Goal: Task Accomplishment & Management: Manage account settings

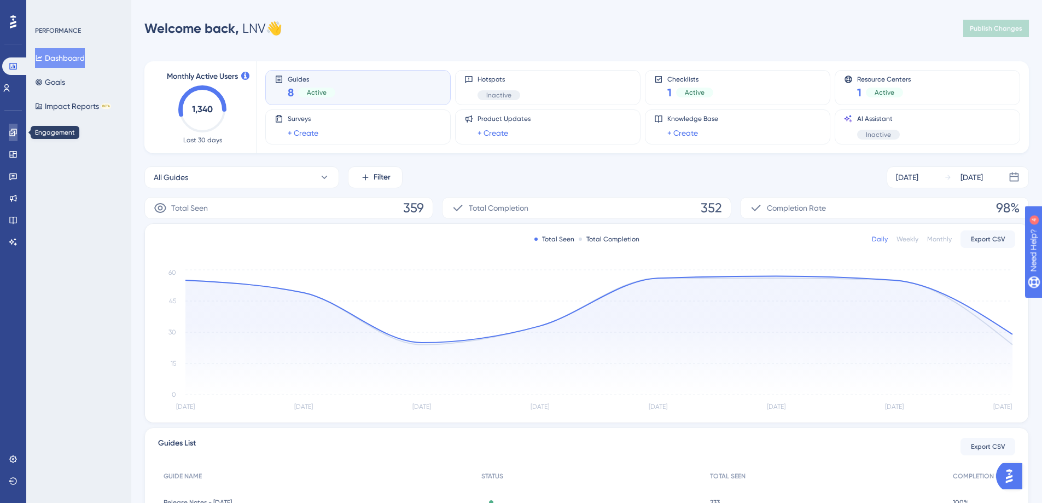
click at [13, 127] on link at bounding box center [13, 133] width 9 height 18
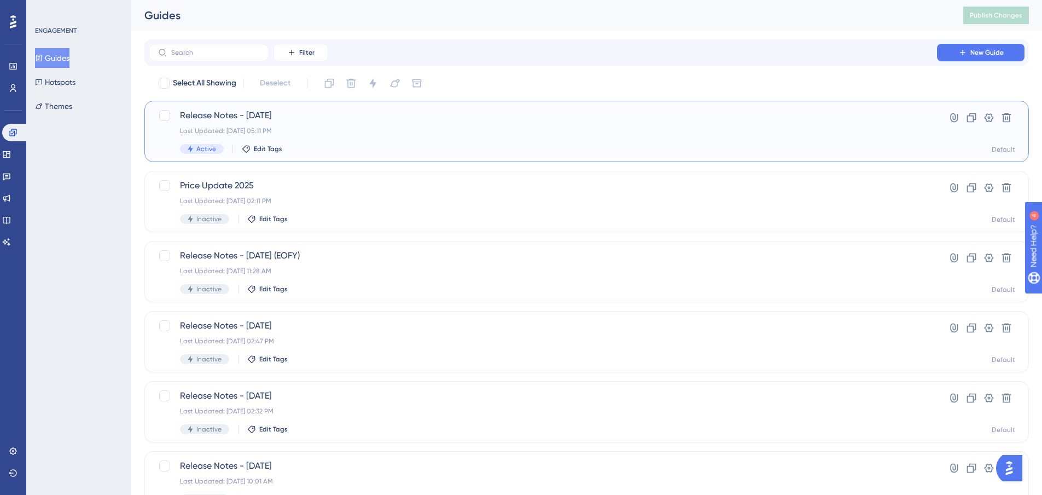
click at [282, 117] on span "Release Notes - [DATE]" at bounding box center [543, 115] width 726 height 13
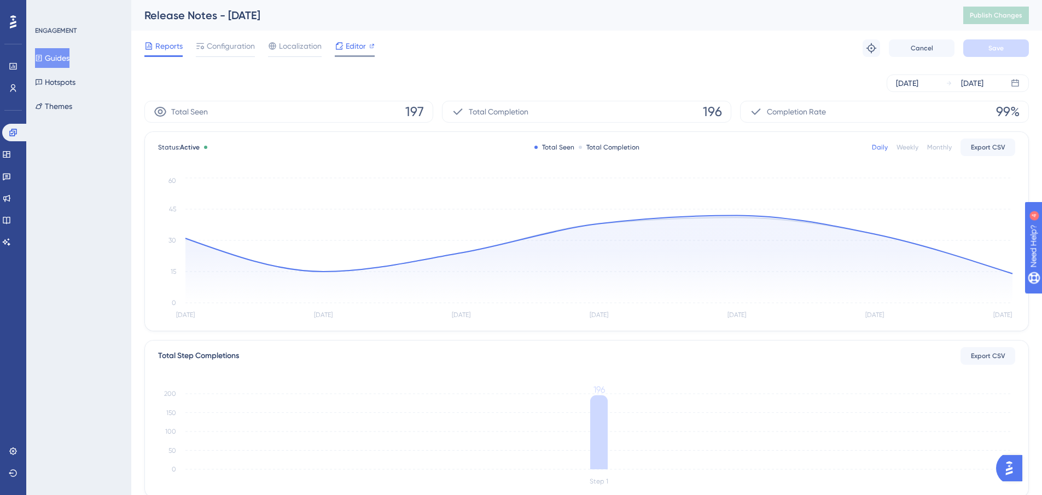
click at [347, 48] on span "Editor" at bounding box center [356, 45] width 20 height 13
click at [242, 50] on span "Configuration" at bounding box center [231, 45] width 48 height 13
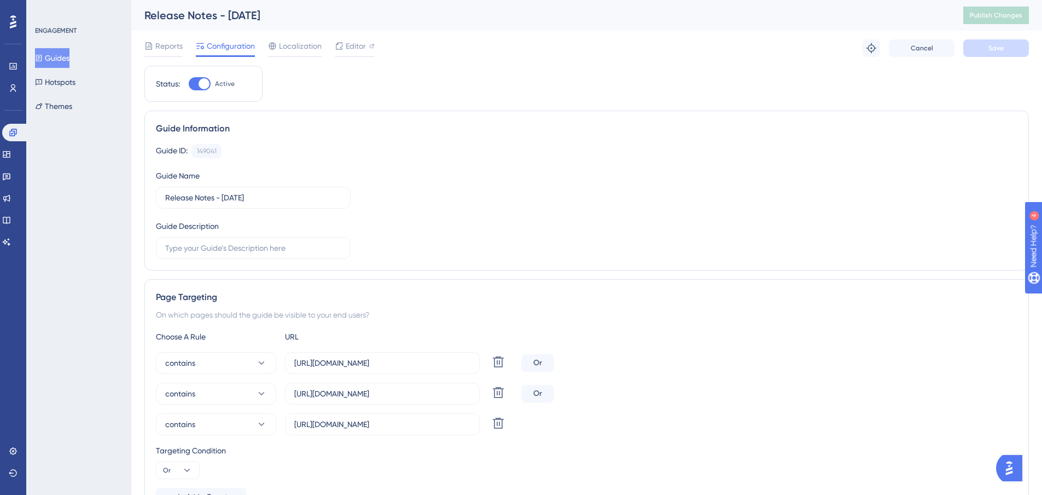
click at [196, 86] on div at bounding box center [200, 83] width 22 height 13
click at [189, 84] on input "Active" at bounding box center [188, 84] width 1 height 1
checkbox input "false"
click at [985, 50] on button "Save" at bounding box center [996, 48] width 66 height 18
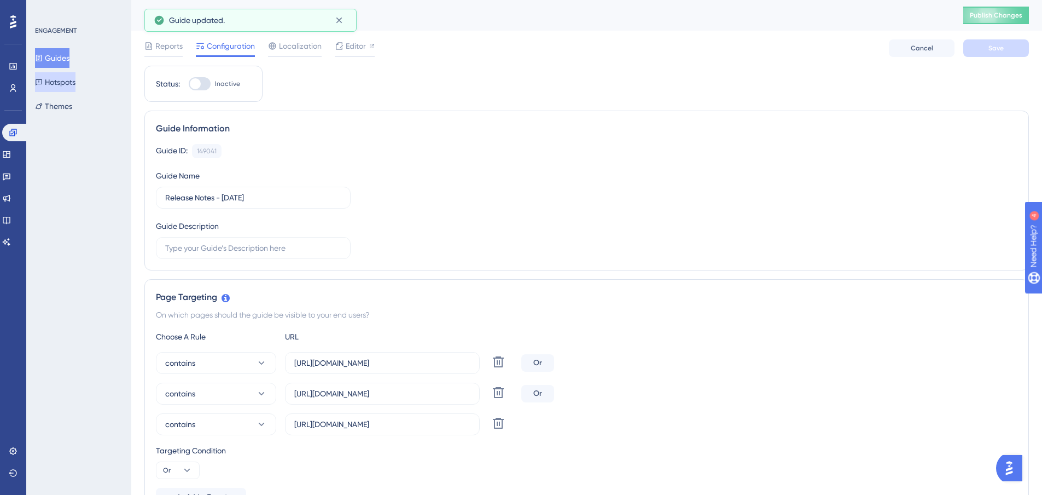
click at [59, 77] on button "Hotspots" at bounding box center [55, 82] width 40 height 20
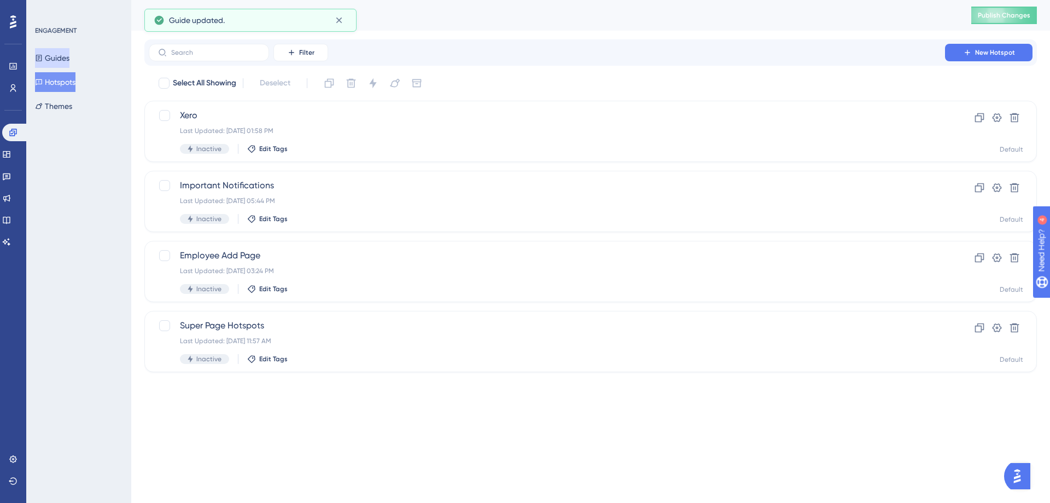
click at [63, 65] on button "Guides" at bounding box center [52, 58] width 34 height 20
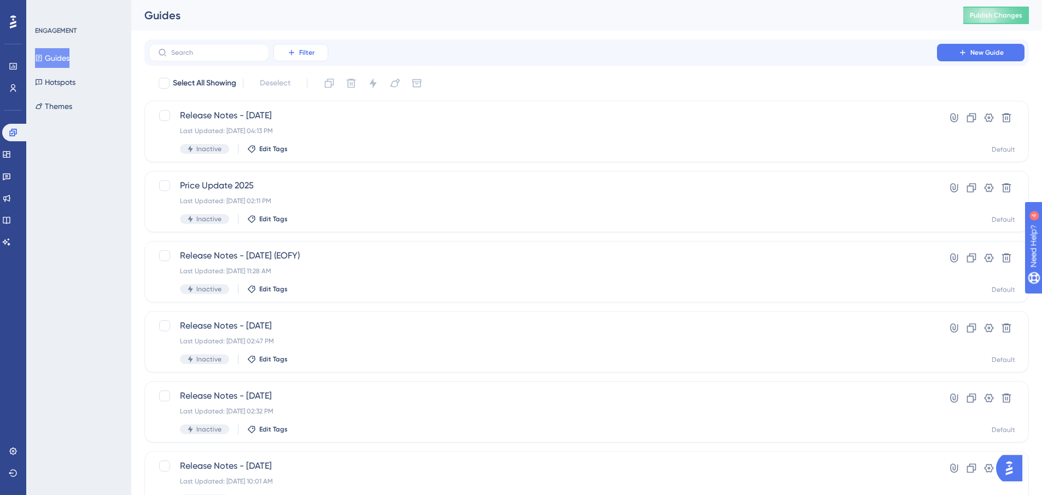
click at [316, 55] on button "Filter" at bounding box center [301, 53] width 55 height 18
click at [313, 154] on div "Status Status" at bounding box center [311, 149] width 45 height 22
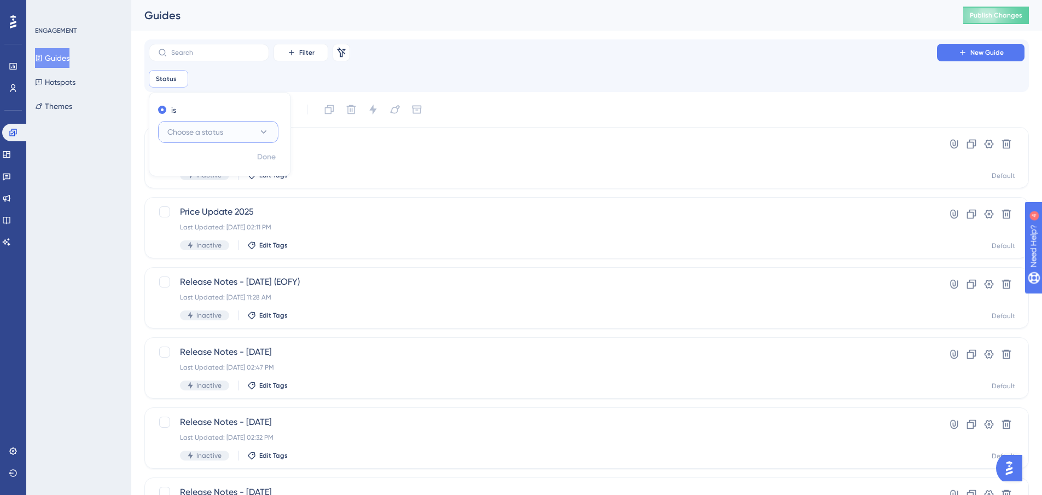
click at [241, 126] on button "Choose a status" at bounding box center [218, 132] width 120 height 22
click at [186, 168] on span "Active" at bounding box center [185, 165] width 22 height 13
click at [271, 156] on span "Done" at bounding box center [266, 156] width 19 height 13
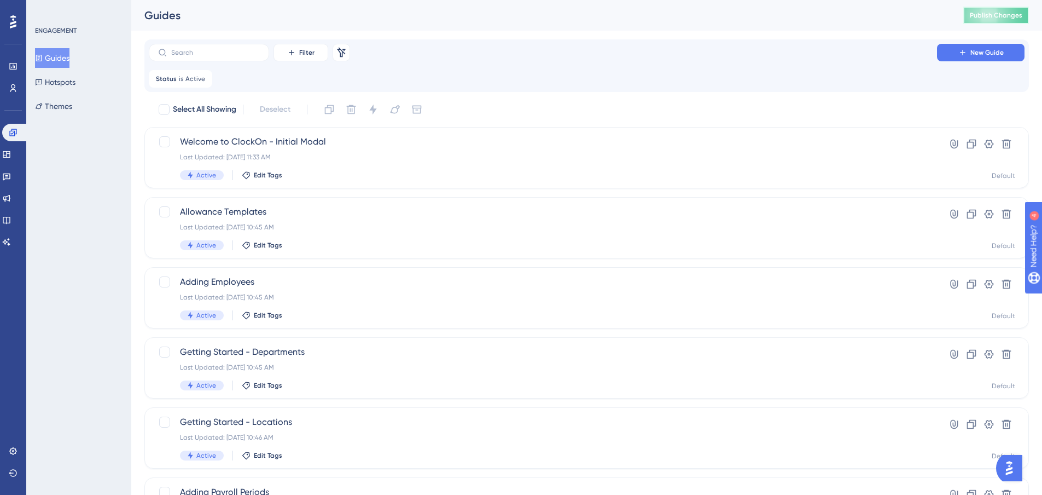
click at [996, 10] on button "Publish Changes" at bounding box center [996, 16] width 66 height 18
